Goal: Transaction & Acquisition: Subscribe to service/newsletter

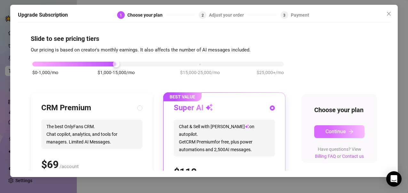
click at [344, 138] on button "Continue" at bounding box center [339, 131] width 50 height 13
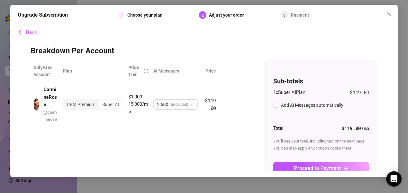
checkbox input "true"
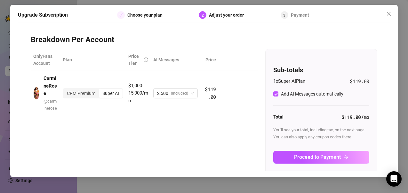
scroll to position [24, 0]
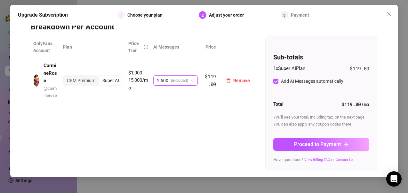
click at [189, 83] on span "2,500 (included)" at bounding box center [175, 81] width 37 height 10
click at [242, 40] on th at bounding box center [238, 47] width 39 height 22
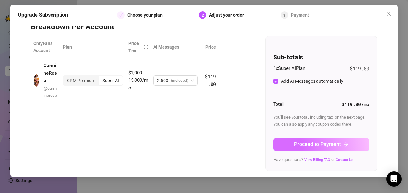
click at [296, 141] on span "Proceed to Payment" at bounding box center [317, 144] width 47 height 6
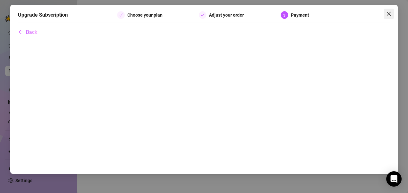
click at [386, 11] on button "Close" at bounding box center [389, 14] width 10 height 10
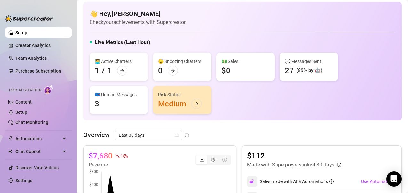
scroll to position [21, 0]
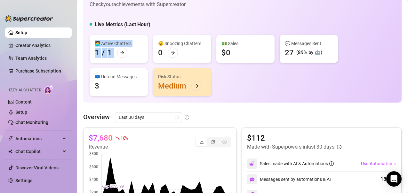
drag, startPoint x: 302, startPoint y: 24, endPoint x: 214, endPoint y: 66, distance: 96.4
click at [214, 66] on div "Live Metrics (Last Hour) 👩‍💻 Active Chatters 1 / 1 😴 Snoozing Chatters 0 💵 Sale…" at bounding box center [243, 59] width 306 height 76
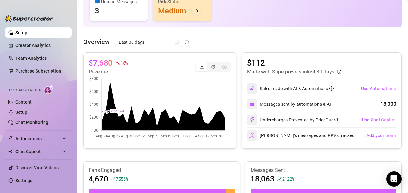
scroll to position [96, 0]
click at [378, 87] on span "Use Automations" at bounding box center [378, 88] width 35 height 5
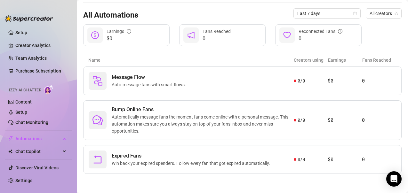
scroll to position [59, 0]
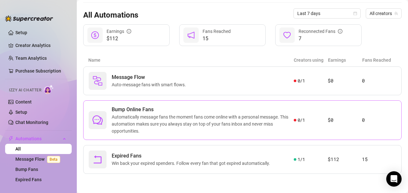
click at [298, 123] on span "0 / 1" at bounding box center [301, 120] width 7 height 7
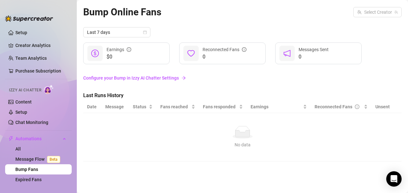
click at [158, 79] on link "Configure your Bump in Izzy AI Chatter Settings" at bounding box center [242, 78] width 319 height 7
